Goal: Transaction & Acquisition: Purchase product/service

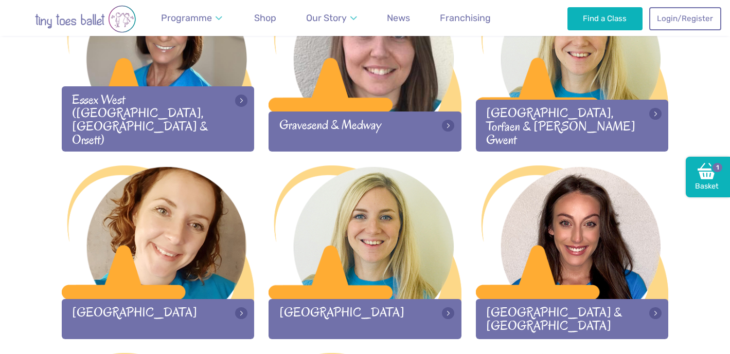
scroll to position [959, 0]
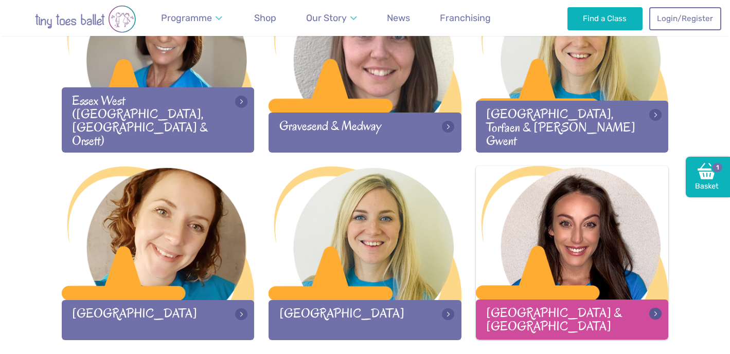
click at [596, 225] on div at bounding box center [572, 234] width 193 height 136
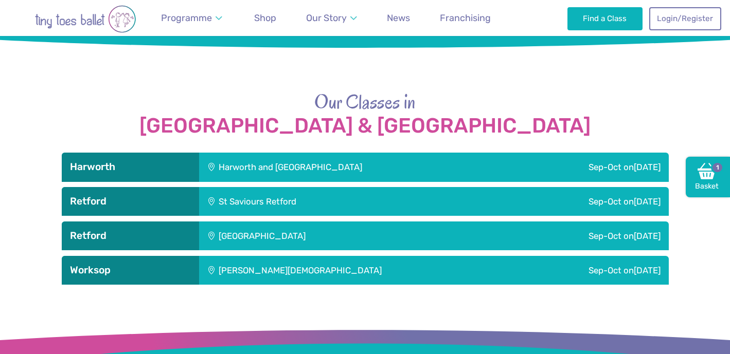
scroll to position [1168, 0]
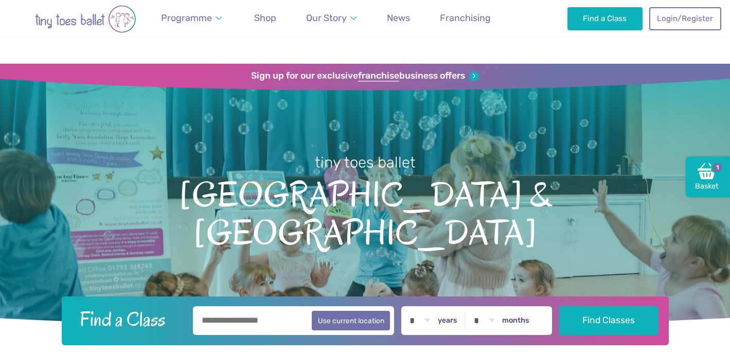
scroll to position [1168, 0]
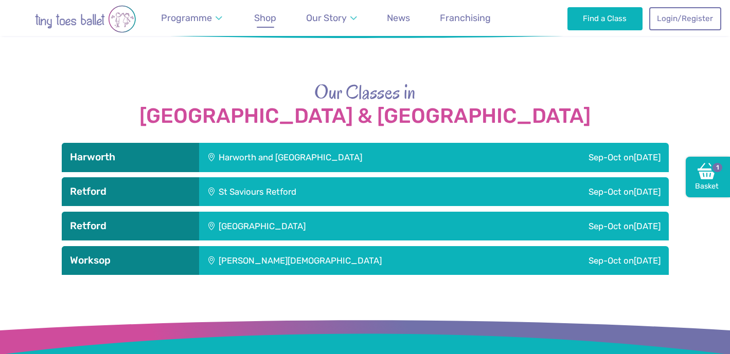
click at [266, 18] on span "Shop" at bounding box center [265, 17] width 22 height 11
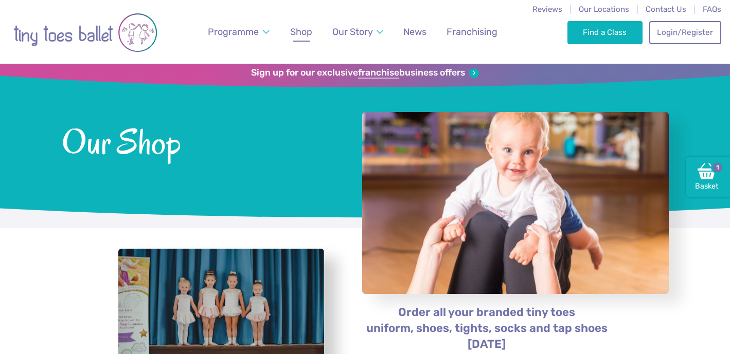
scroll to position [128, 0]
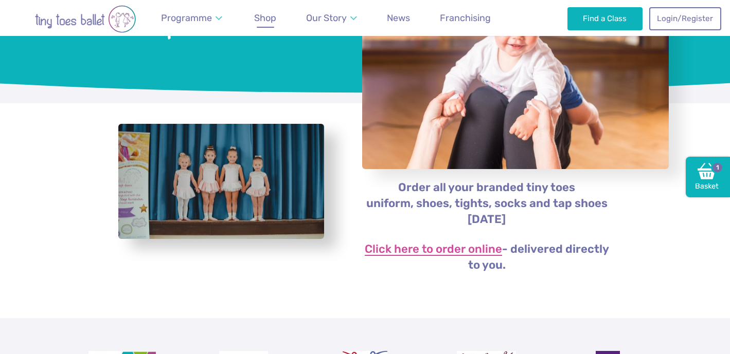
click at [460, 247] on link "Click here to order online" at bounding box center [433, 250] width 137 height 12
